Goal: Information Seeking & Learning: Learn about a topic

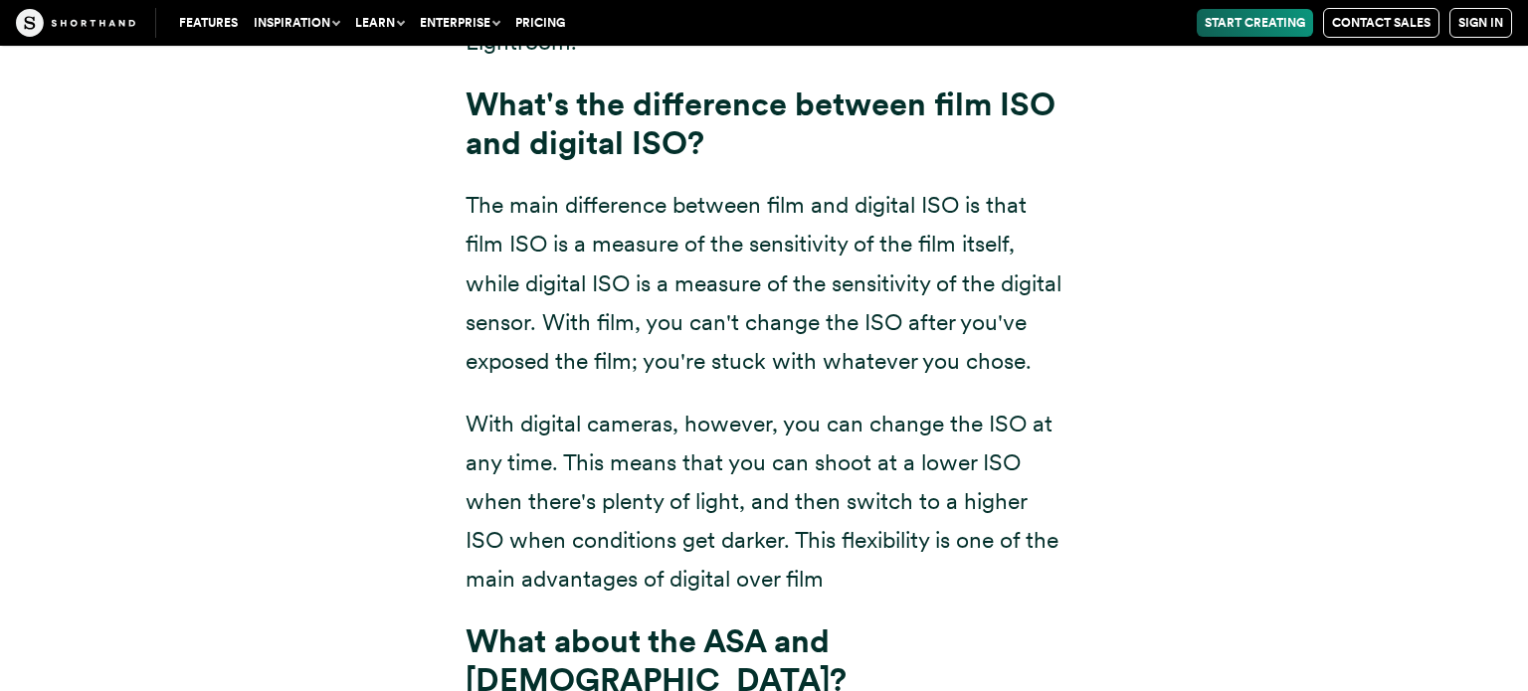
scroll to position [14327, 0]
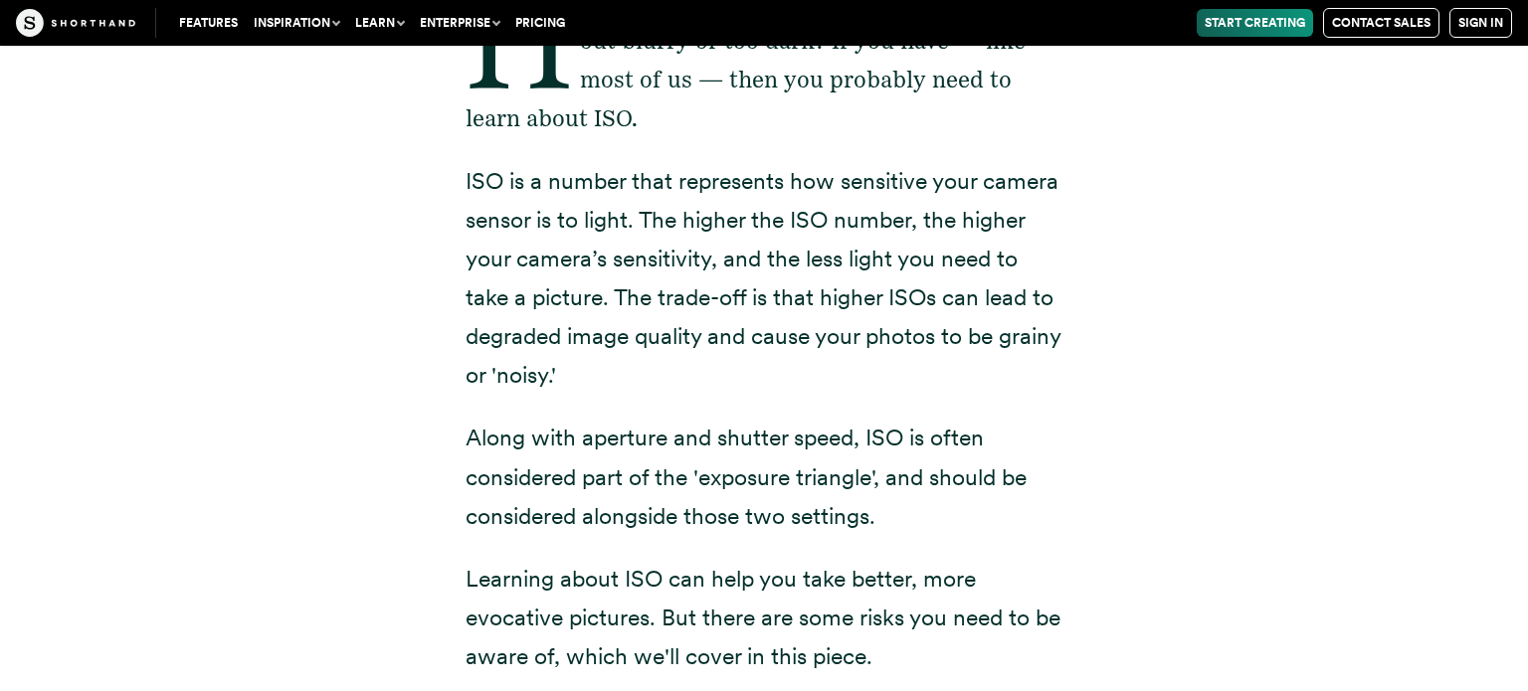
scroll to position [0, 0]
